Goal: Task Accomplishment & Management: Manage account settings

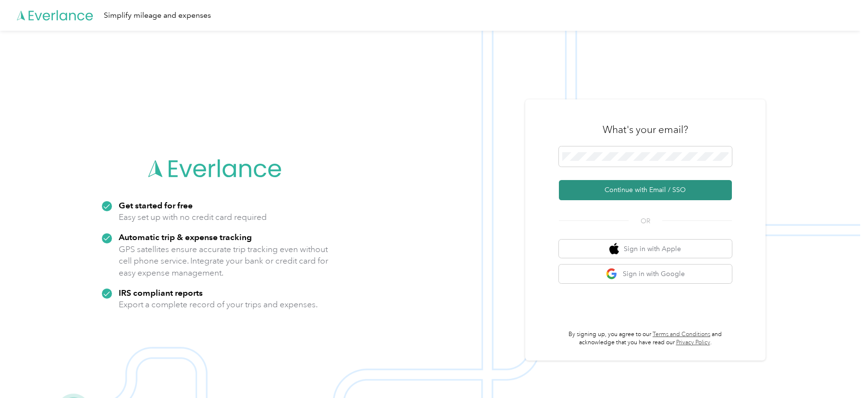
click at [598, 187] on button "Continue with Email / SSO" at bounding box center [645, 190] width 173 height 20
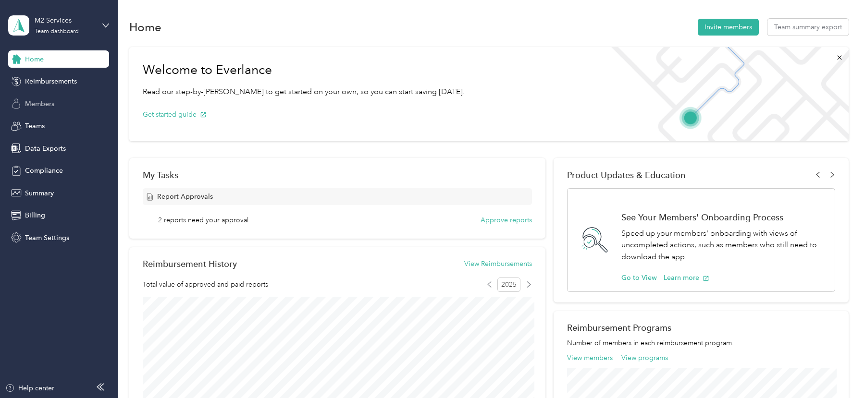
click at [43, 102] on span "Members" at bounding box center [39, 104] width 29 height 10
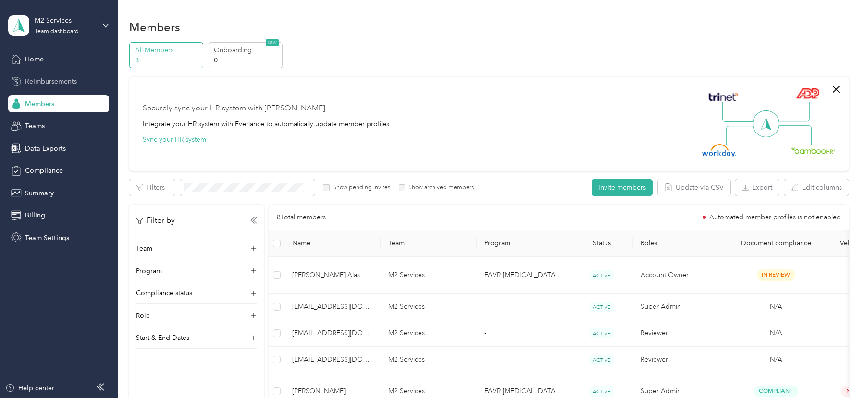
click at [55, 87] on div "Reimbursements" at bounding box center [58, 81] width 101 height 17
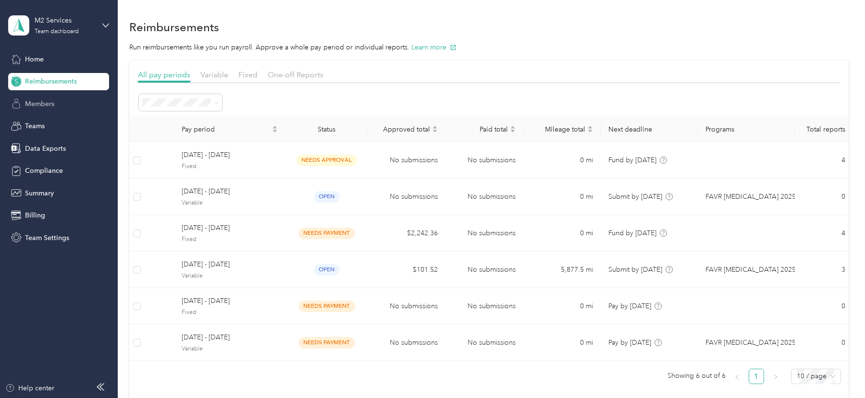
click at [54, 101] on span "Members" at bounding box center [39, 104] width 29 height 10
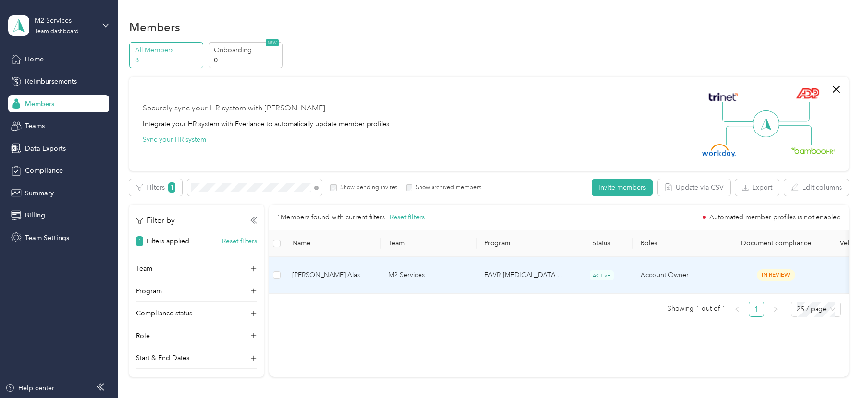
click at [478, 268] on td "FAVR [MEDICAL_DATA] 2025" at bounding box center [524, 275] width 94 height 37
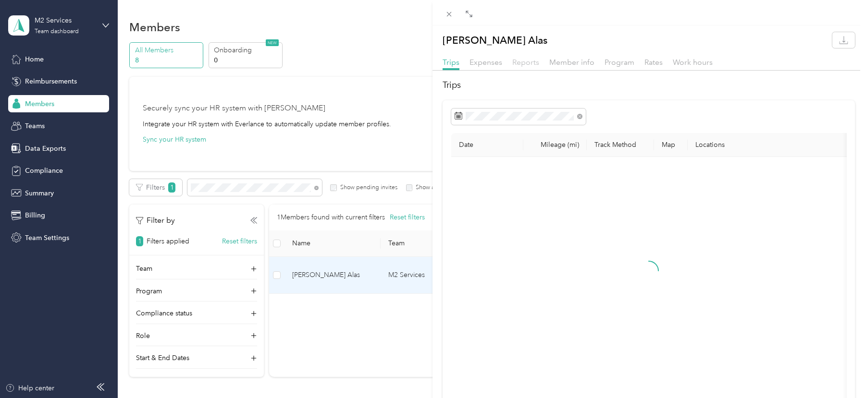
click at [529, 65] on span "Reports" at bounding box center [525, 62] width 27 height 9
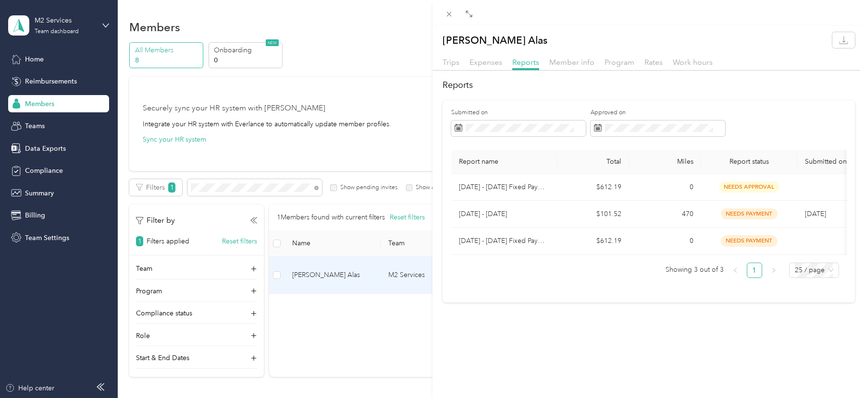
click at [566, 66] on div "Member info" at bounding box center [571, 63] width 45 height 12
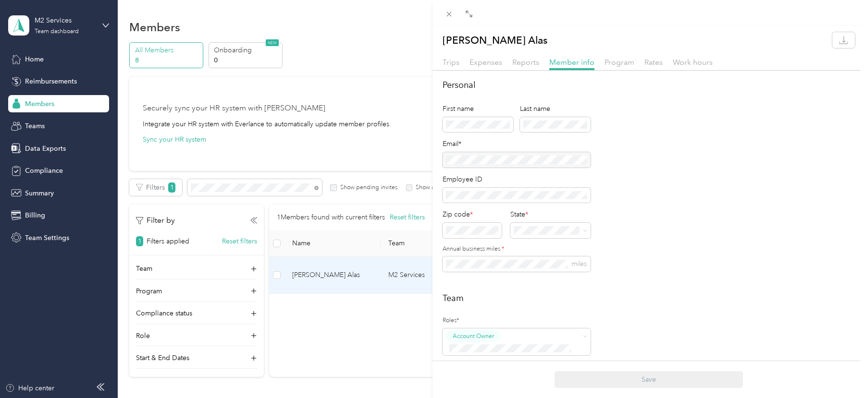
click at [524, 66] on div "Reports" at bounding box center [525, 63] width 27 height 12
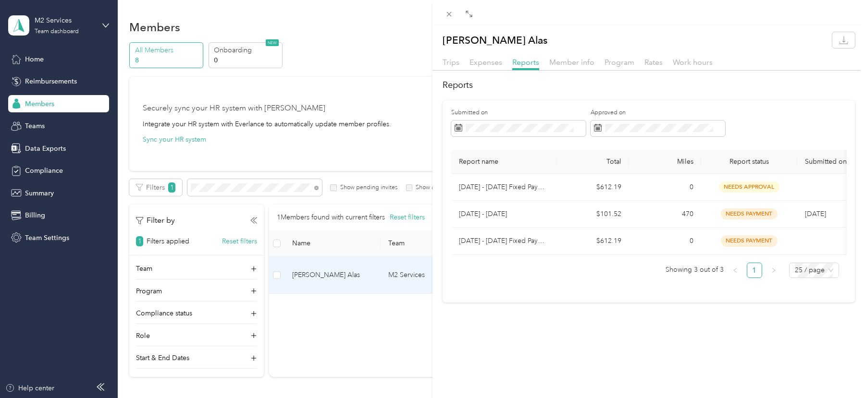
click at [668, 71] on div at bounding box center [649, 73] width 433 height 5
click at [655, 65] on span "Rates" at bounding box center [653, 62] width 18 height 9
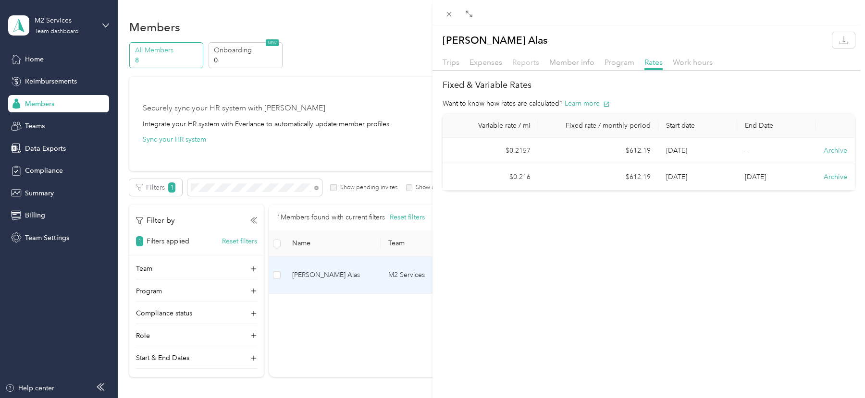
click at [527, 64] on span "Reports" at bounding box center [525, 62] width 27 height 9
